Goal: Information Seeking & Learning: Learn about a topic

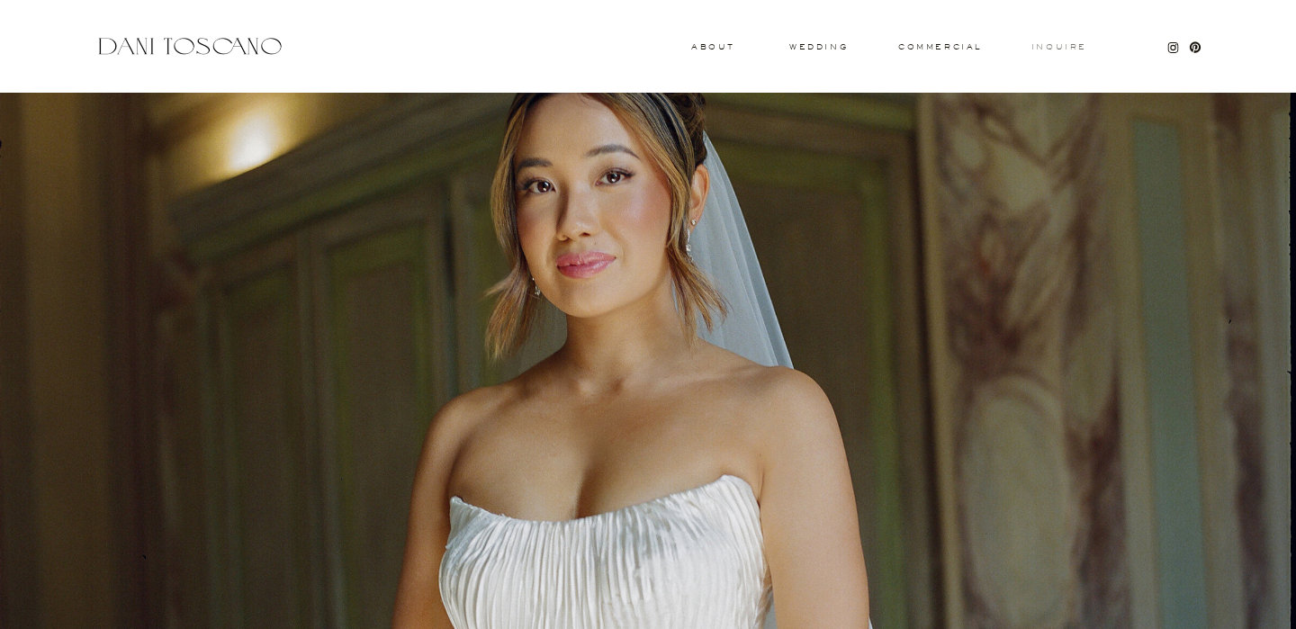
click at [1064, 43] on h3 "Inquire" at bounding box center [1060, 47] width 58 height 9
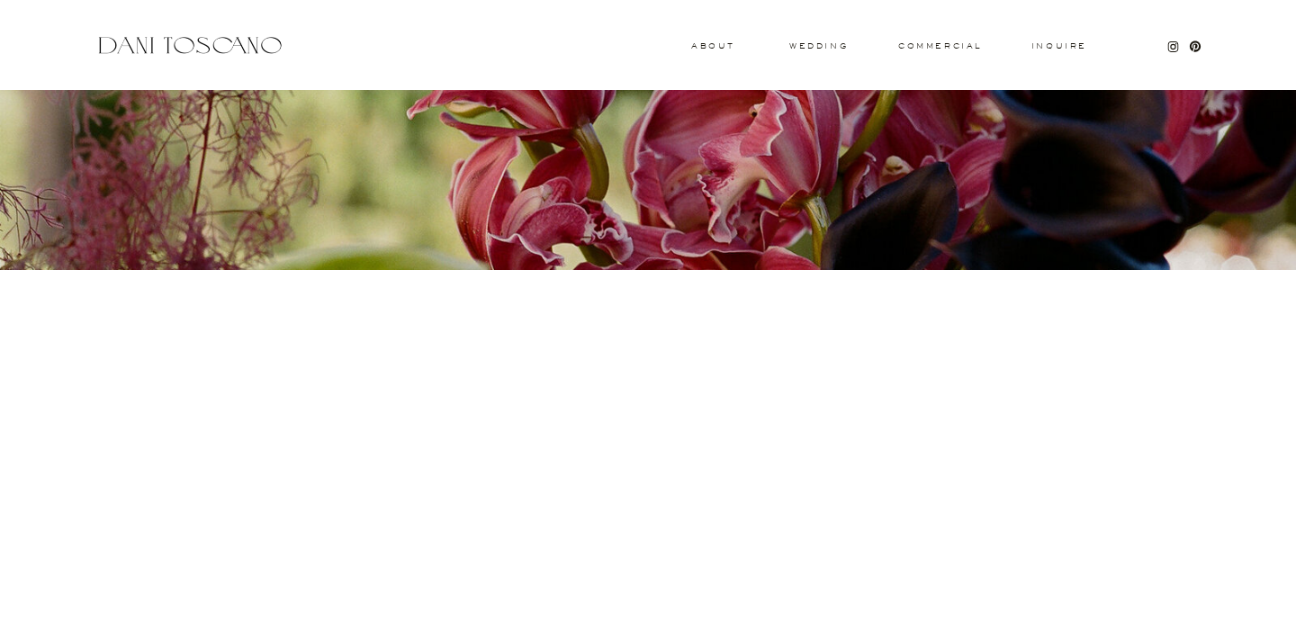
click at [707, 54] on div "Inquire commercial wedding About Thank you We will get back to you shortly. [EM…" at bounding box center [648, 612] width 1296 height 1224
click at [715, 45] on h3 "About" at bounding box center [711, 45] width 40 height 6
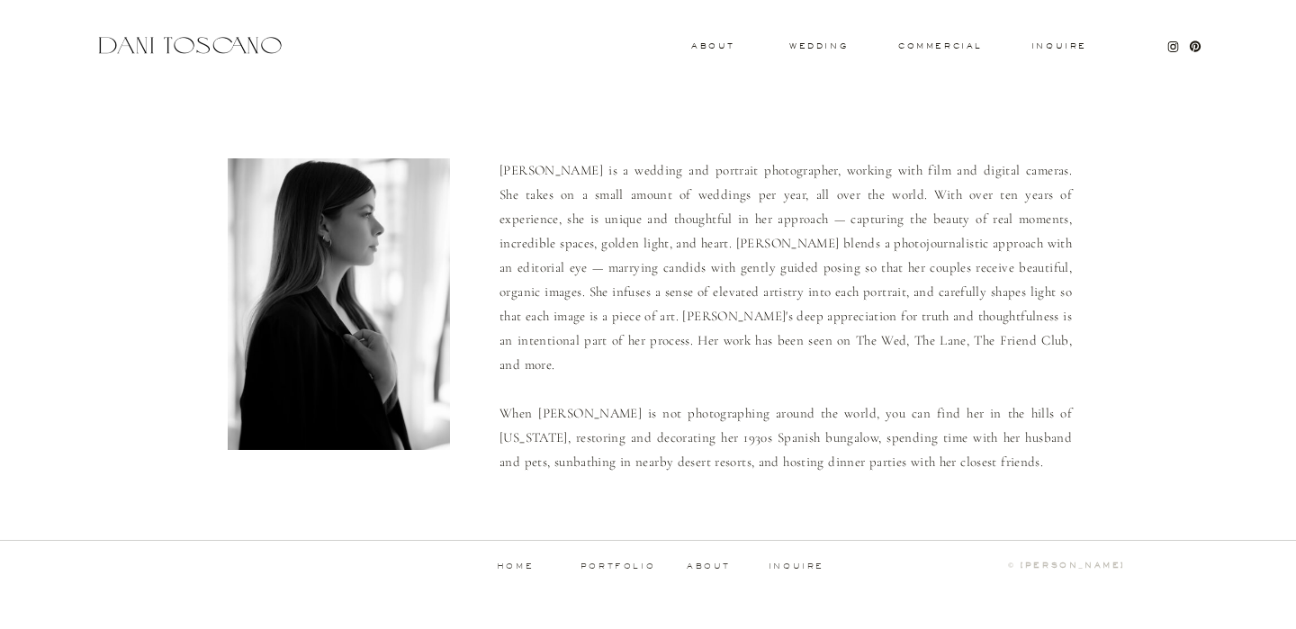
click at [620, 571] on p "portfolio" at bounding box center [617, 567] width 89 height 8
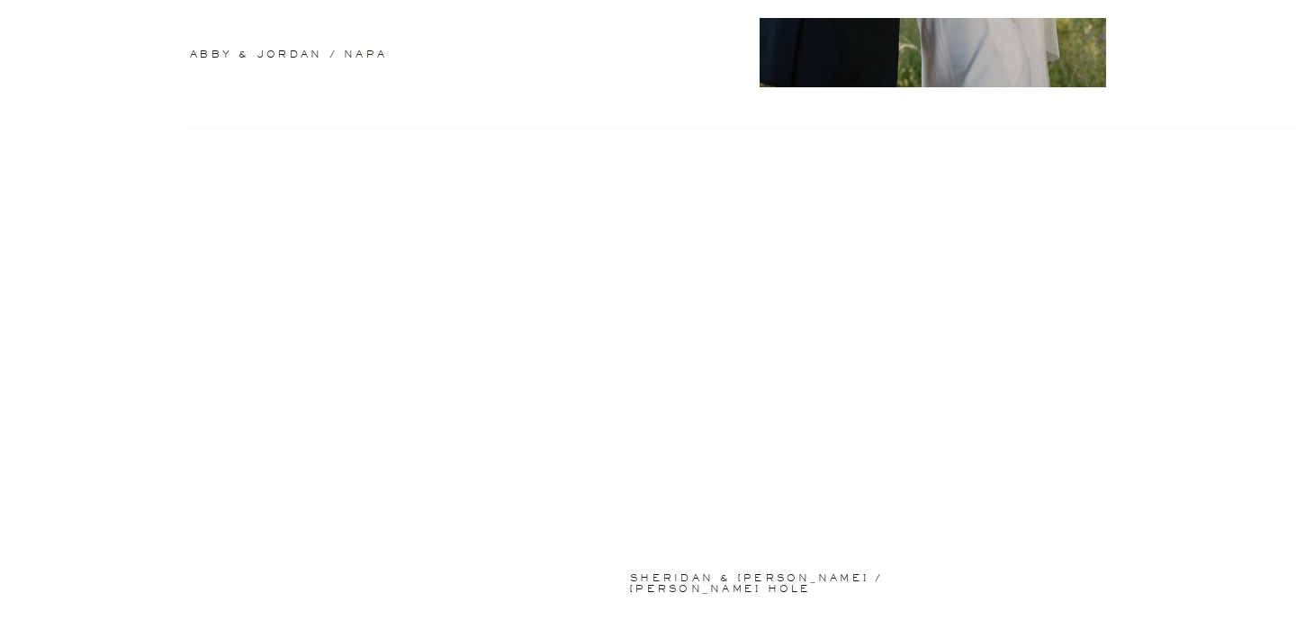
scroll to position [928, 0]
